Goal: Information Seeking & Learning: Learn about a topic

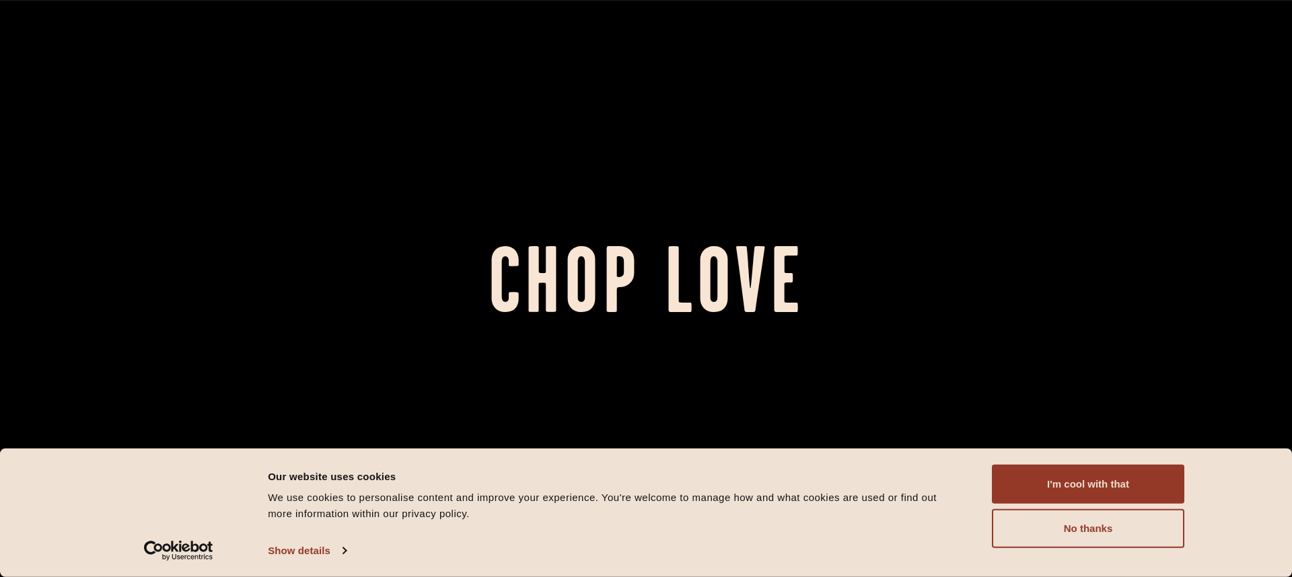
click at [1095, 506] on div "I'm cool with that Customize Allow selection No thanks" at bounding box center [1088, 506] width 192 height 83
click at [1099, 488] on button "I'm cool with that" at bounding box center [1088, 484] width 192 height 39
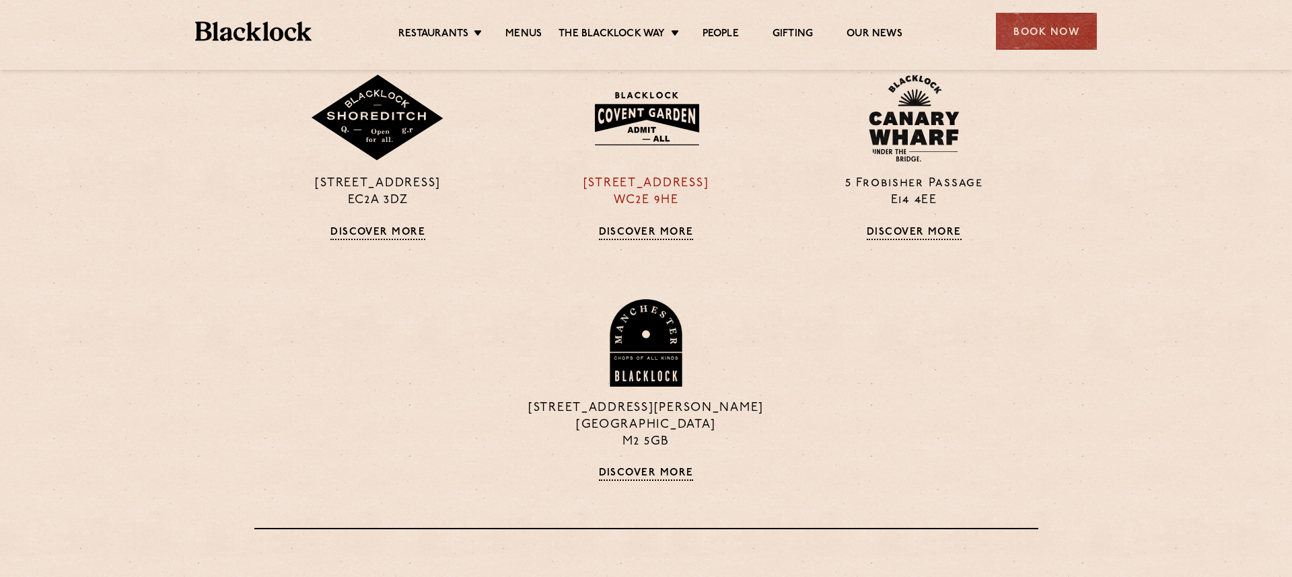
scroll to position [1520, 0]
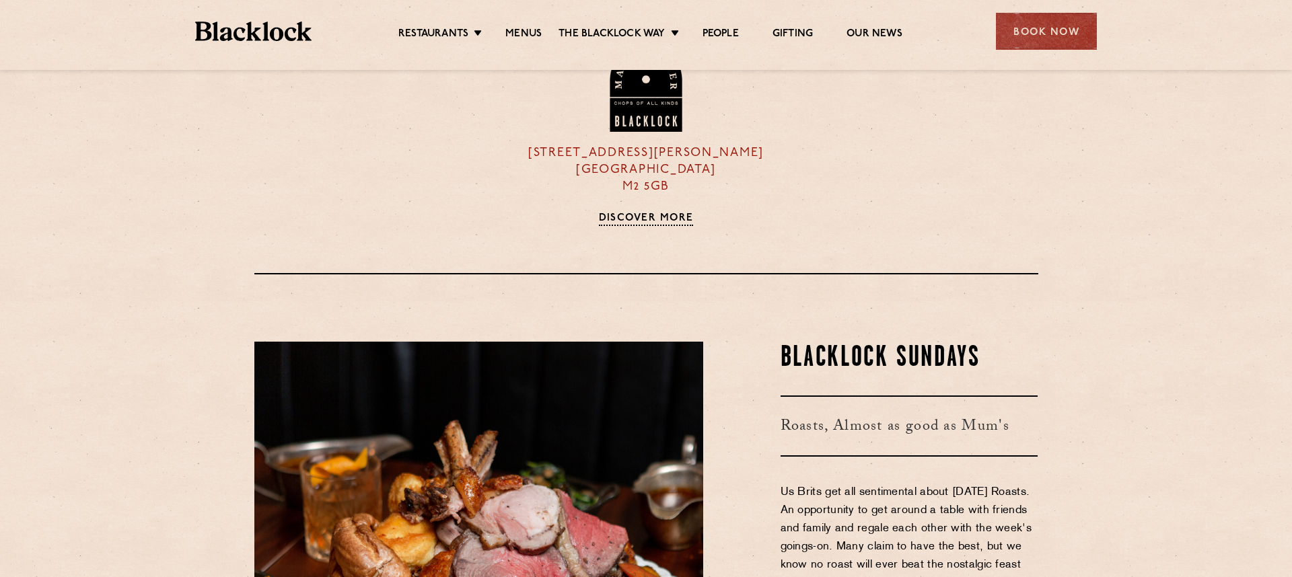
click at [641, 218] on link "Discover More" at bounding box center [646, 219] width 95 height 13
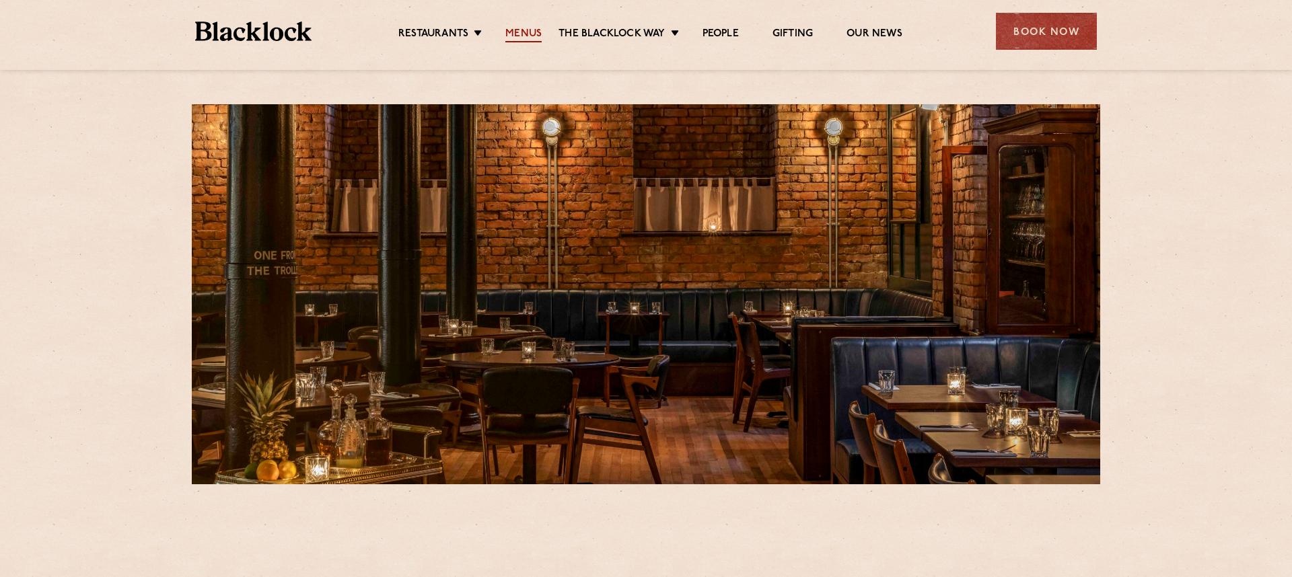
click at [507, 31] on link "Menus" at bounding box center [523, 35] width 36 height 15
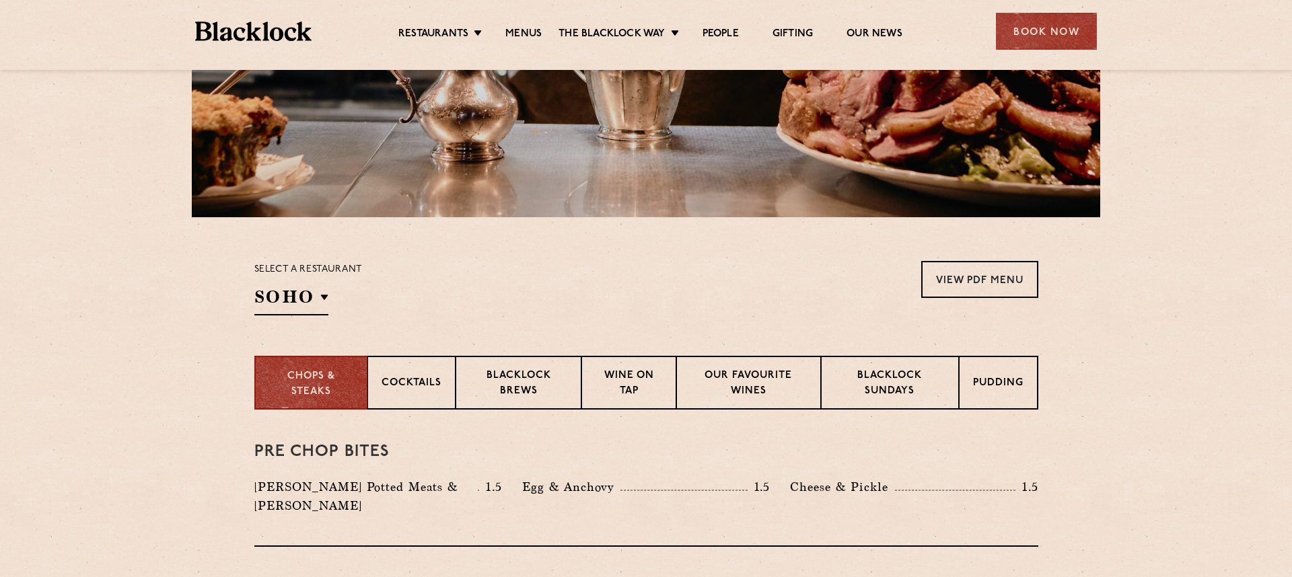
scroll to position [264, 0]
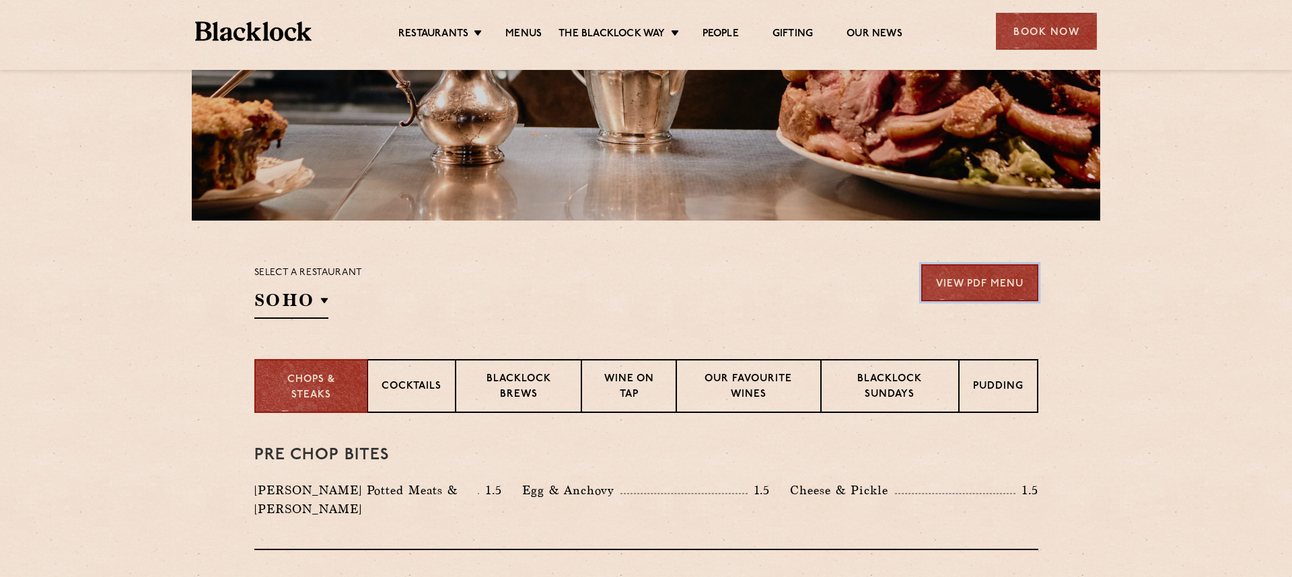
click at [985, 299] on link "View PDF Menu" at bounding box center [979, 282] width 117 height 37
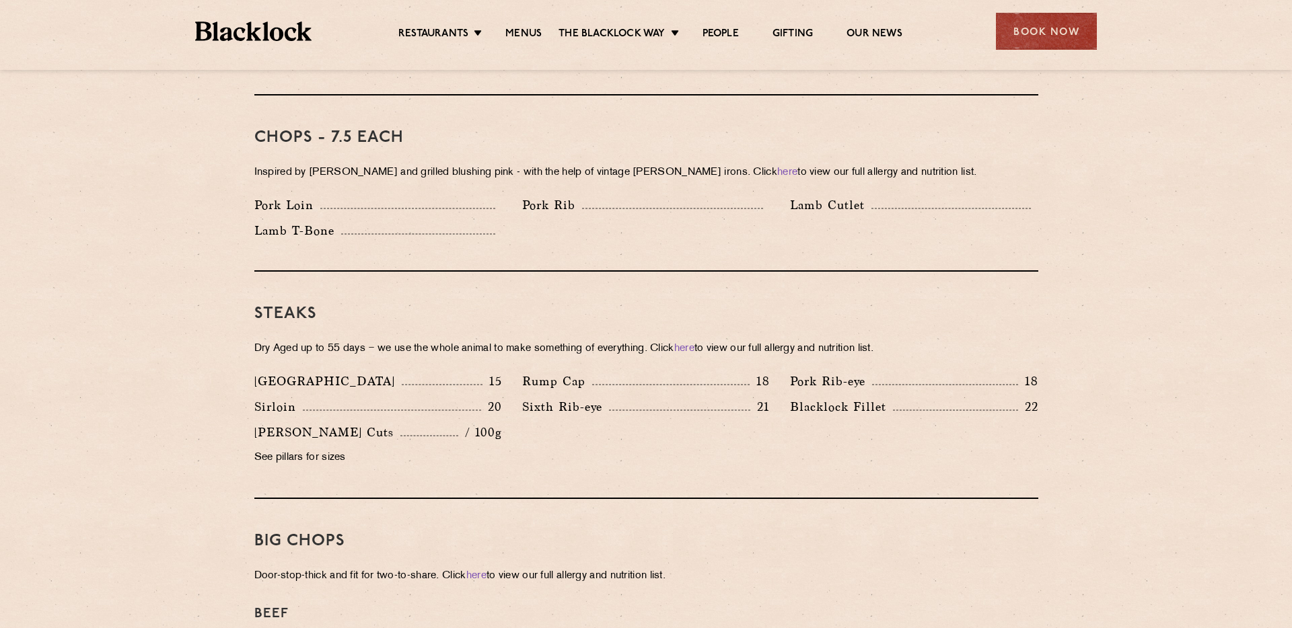
scroll to position [1052, 0]
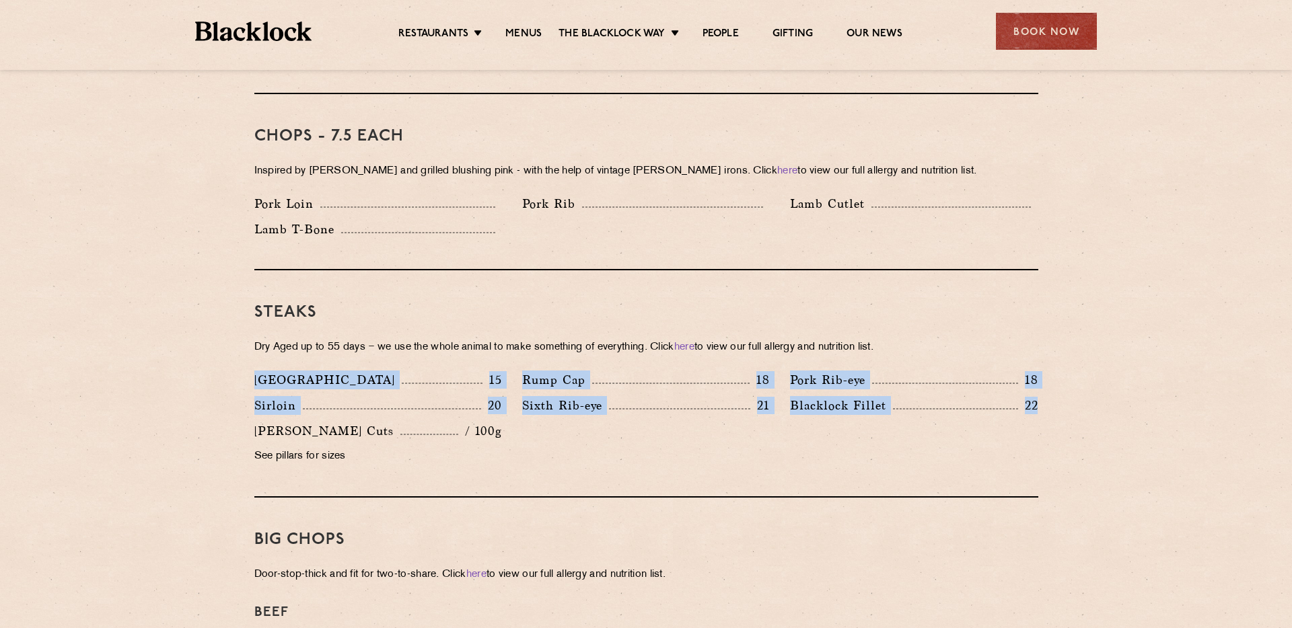
drag, startPoint x: 251, startPoint y: 358, endPoint x: 1085, endPoint y: 385, distance: 834.5
click at [1085, 385] on section "Pre Chop Bites Blacklock Potted Meats & Kimchi 1.5 Egg & Anchovy 1.5 Cheese & P…" at bounding box center [646, 593] width 1292 height 1936
